Goal: Information Seeking & Learning: Learn about a topic

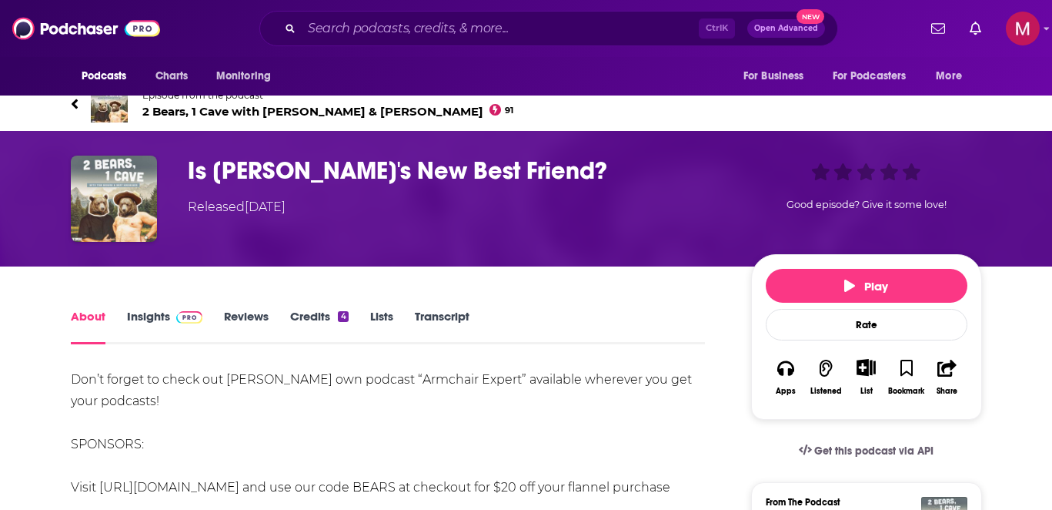
scroll to position [17, 0]
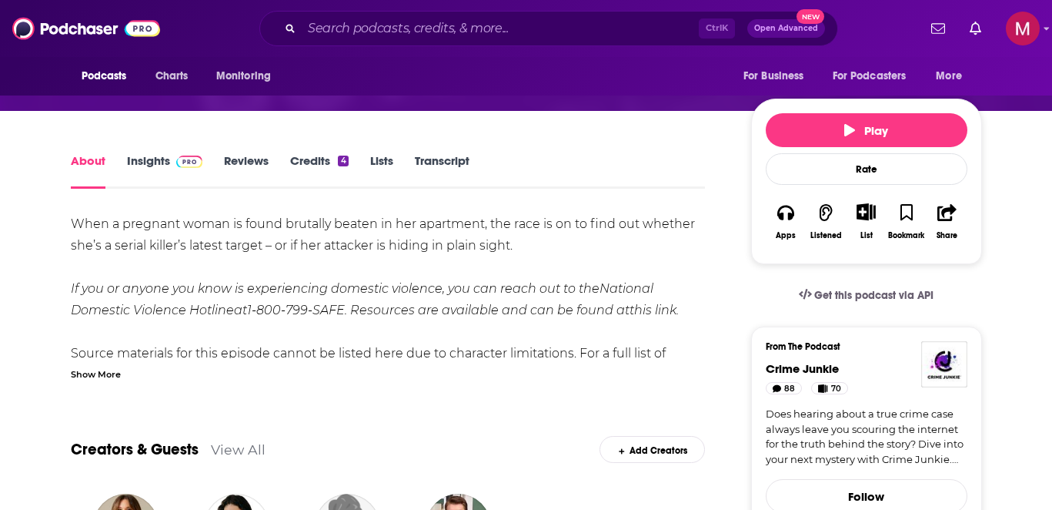
scroll to position [185, 0]
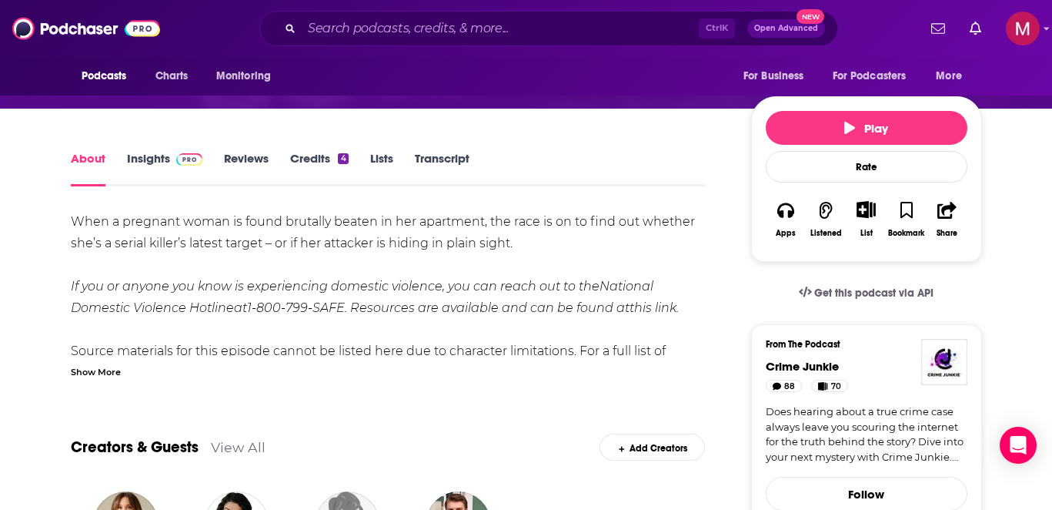
click at [436, 159] on link "Transcript" at bounding box center [442, 168] width 55 height 35
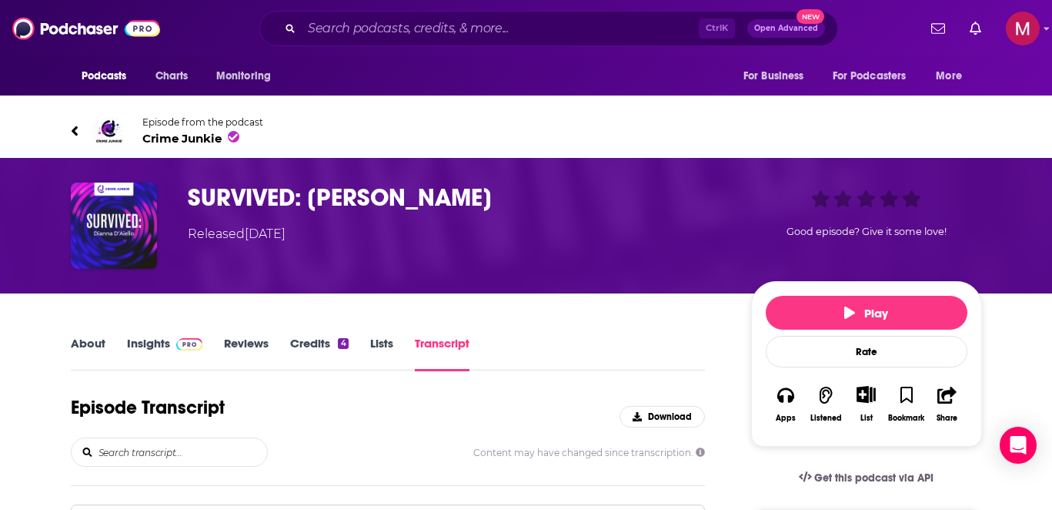
drag, startPoint x: 62, startPoint y: 349, endPoint x: 109, endPoint y: 334, distance: 49.2
click at [109, 334] on div "About Insights Reviews Credits 4 Lists Transcript" at bounding box center [388, 352] width 635 height 38
click at [87, 345] on link "About" at bounding box center [88, 353] width 35 height 35
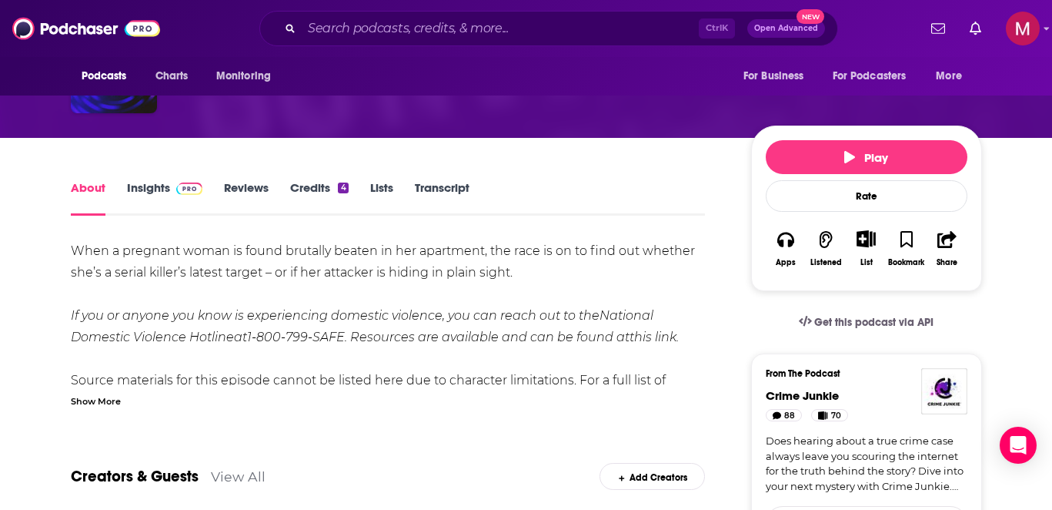
scroll to position [185, 0]
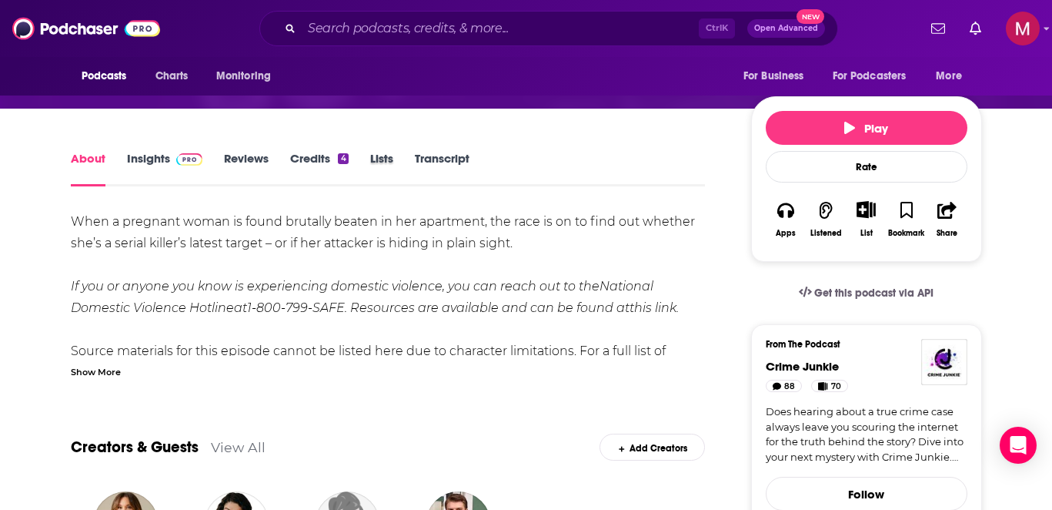
click at [412, 156] on div "Lists" at bounding box center [392, 168] width 45 height 35
click at [447, 156] on link "Transcript" at bounding box center [442, 168] width 55 height 35
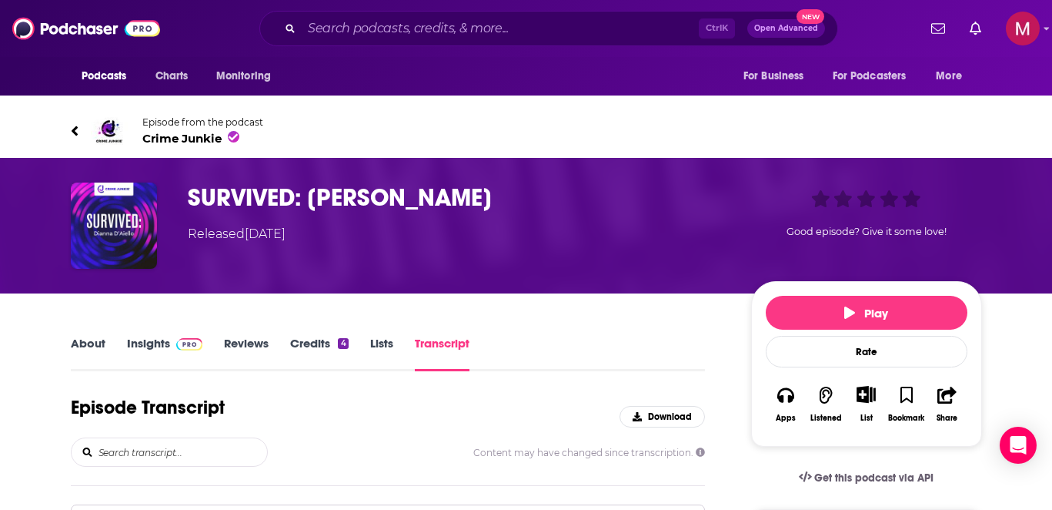
scroll to position [1707, 0]
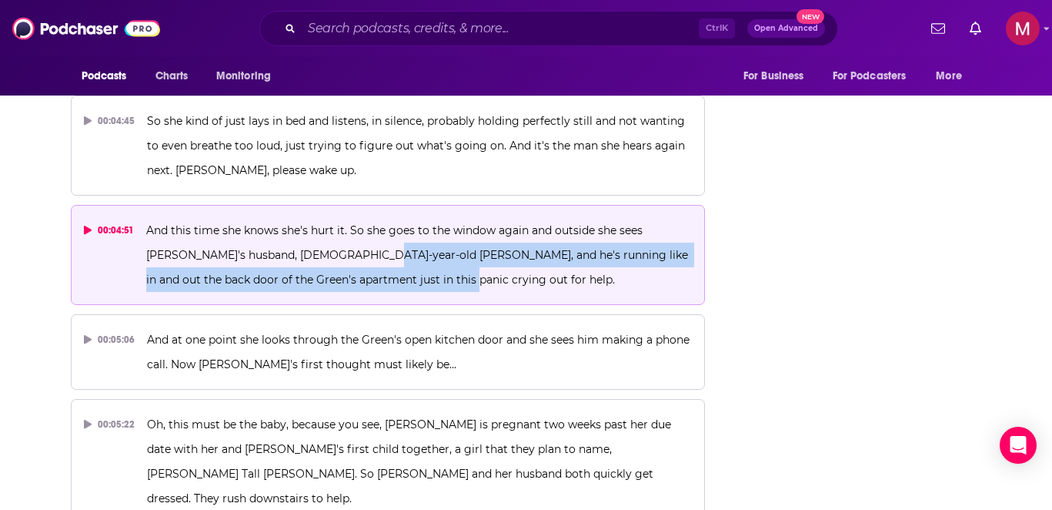
drag, startPoint x: 320, startPoint y: 256, endPoint x: 406, endPoint y: 276, distance: 88.3
click at [406, 276] on p "And this time she knows she's hurt it. So she goes to the window again and outs…" at bounding box center [419, 255] width 546 height 74
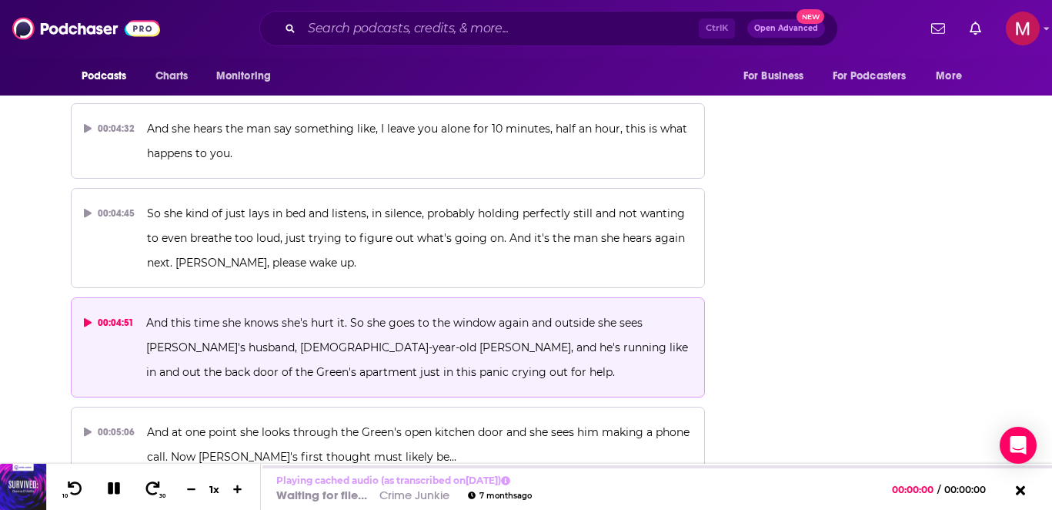
scroll to position [1901, 0]
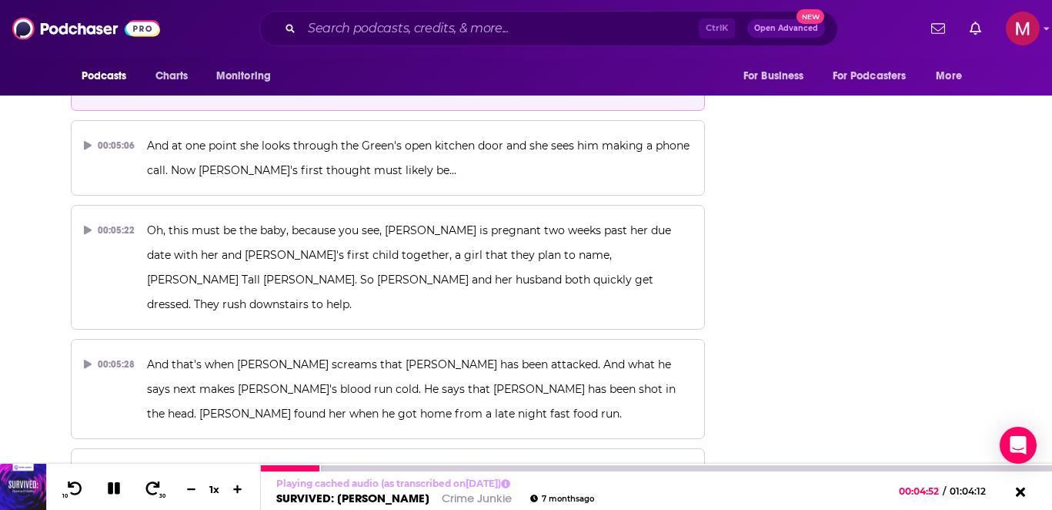
click at [108, 490] on icon at bounding box center [114, 488] width 12 height 12
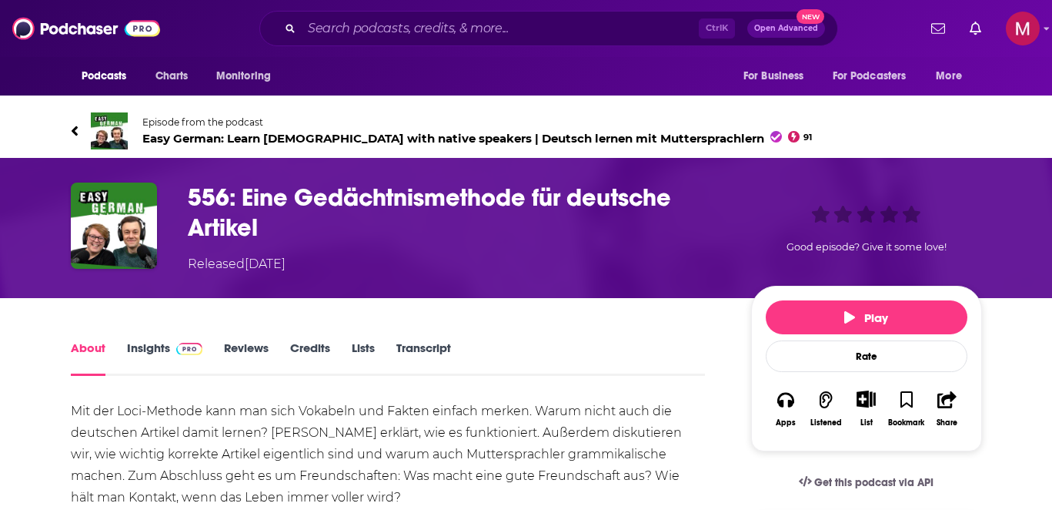
click at [423, 351] on link "Transcript" at bounding box center [423, 357] width 55 height 35
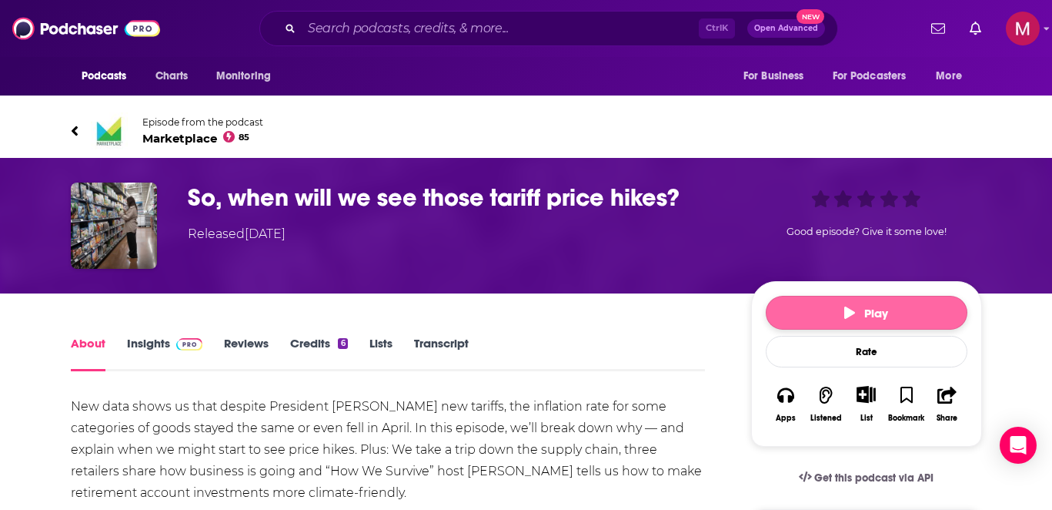
click at [851, 306] on span "Play" at bounding box center [866, 313] width 44 height 15
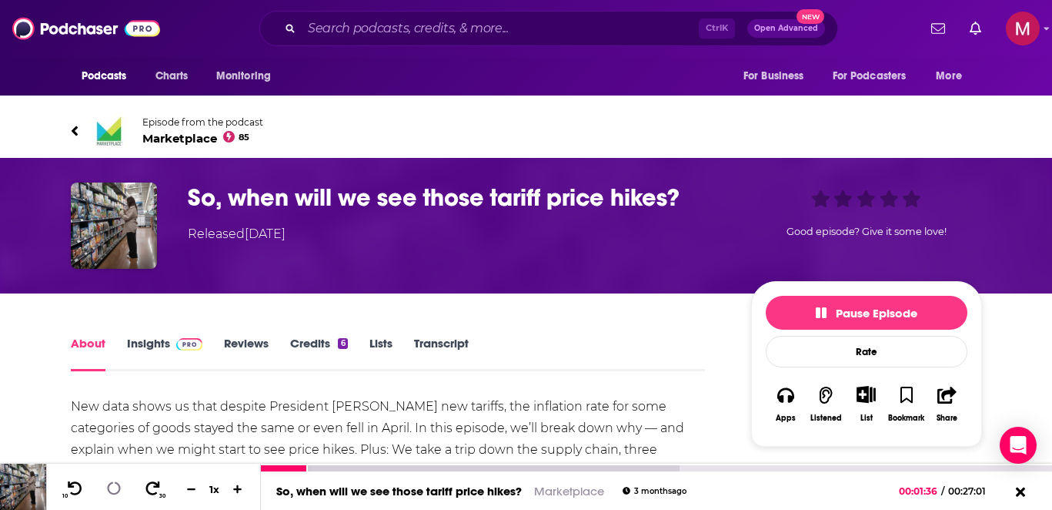
drag, startPoint x: 308, startPoint y: 467, endPoint x: 199, endPoint y: 467, distance: 108.5
click at [199, 467] on div "10 30 1 x So, when will we see those tariff price hikes? Marketplace 3 months a…" at bounding box center [526, 486] width 1052 height 46
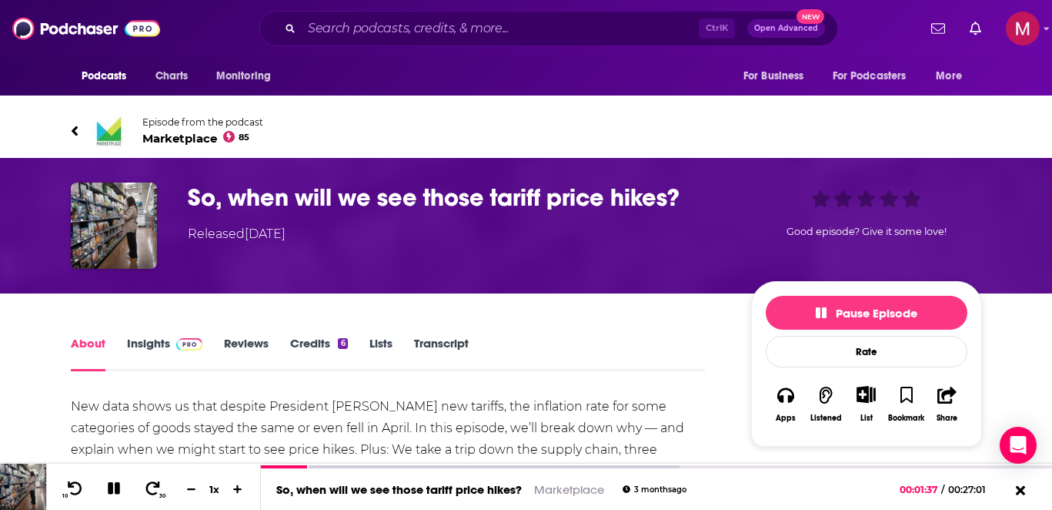
click at [465, 346] on link "Transcript" at bounding box center [441, 353] width 55 height 35
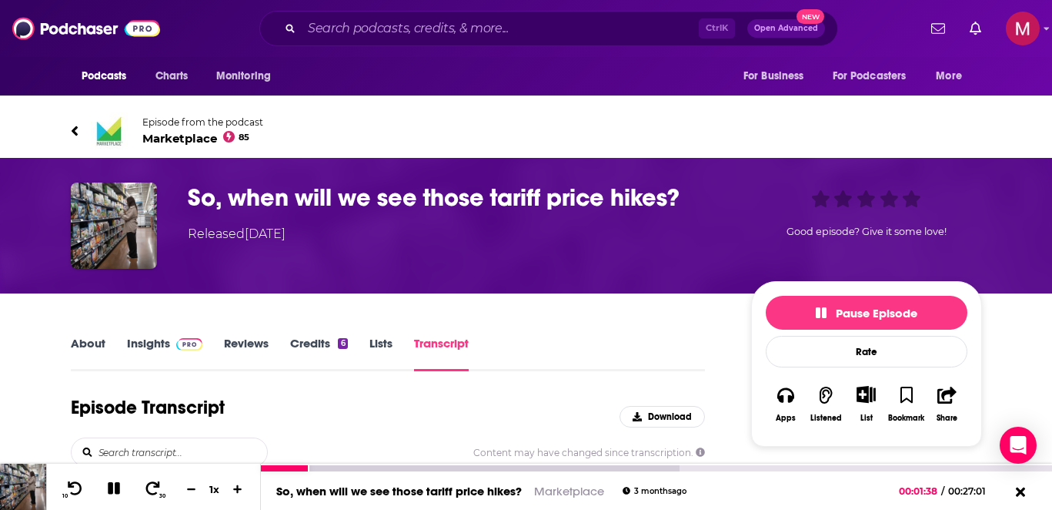
click at [120, 483] on icon at bounding box center [114, 488] width 18 height 15
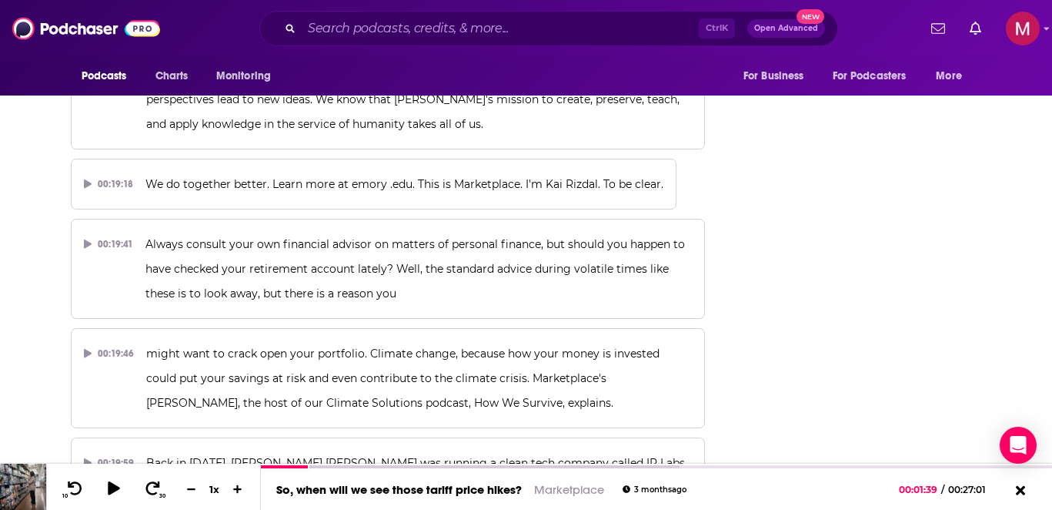
scroll to position [9316, 0]
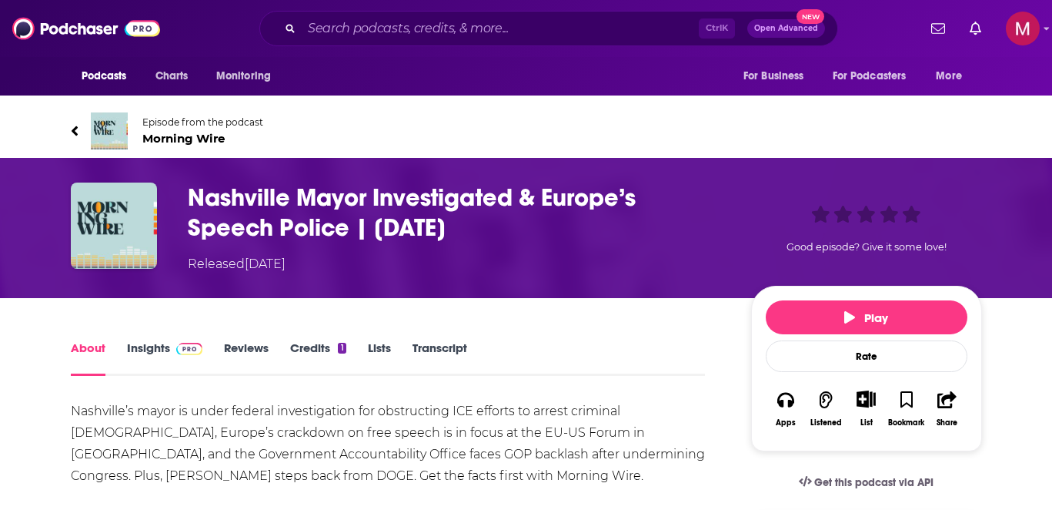
click at [446, 343] on link "Transcript" at bounding box center [440, 357] width 55 height 35
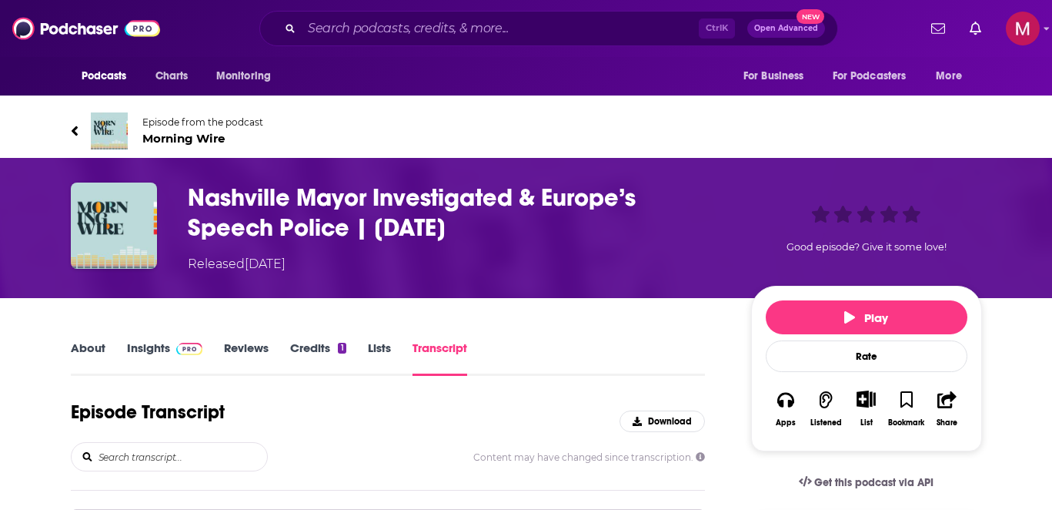
scroll to position [4271, 0]
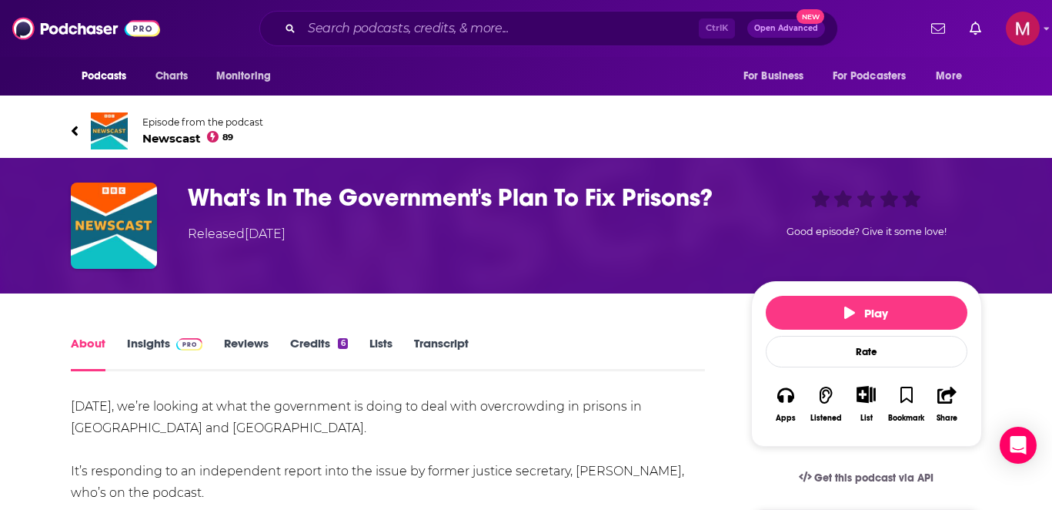
click at [441, 353] on link "Transcript" at bounding box center [441, 353] width 55 height 35
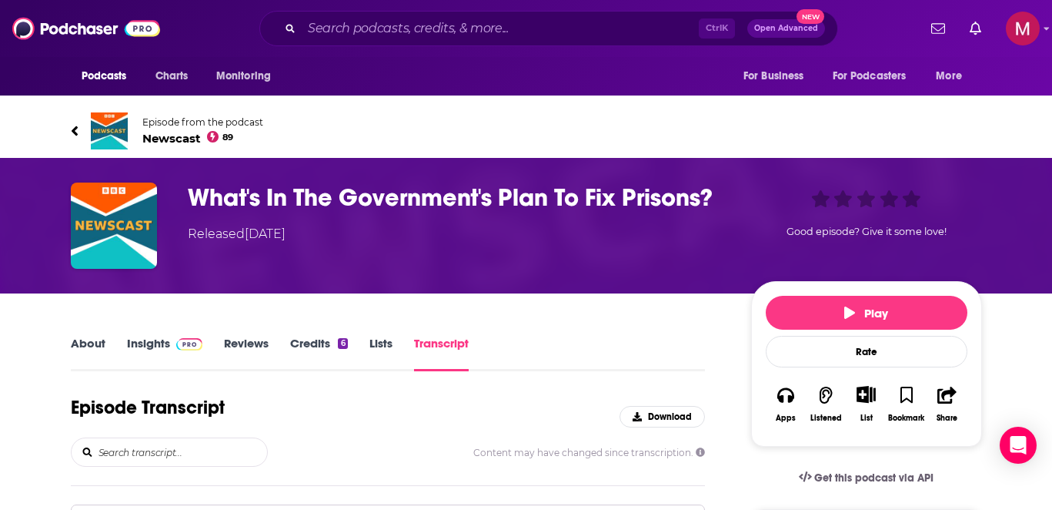
scroll to position [9606, 0]
